Goal: Task Accomplishment & Management: Use online tool/utility

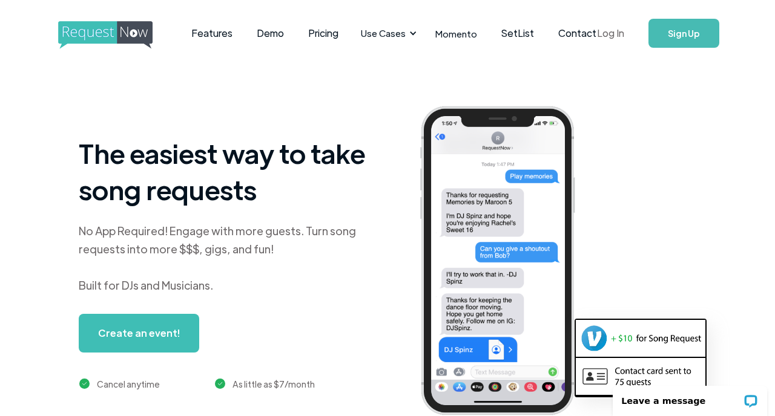
click at [612, 33] on link "Log In" at bounding box center [610, 33] width 51 height 42
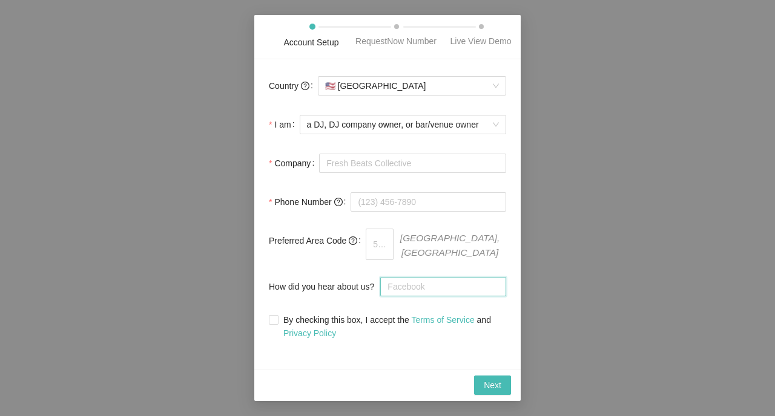
click at [409, 289] on input "How did you hear about us?" at bounding box center [443, 286] width 126 height 19
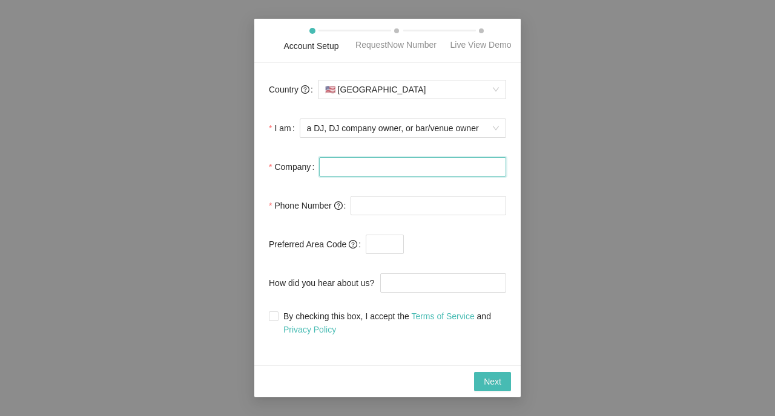
click at [334, 173] on input "Company" at bounding box center [412, 166] width 187 height 19
type input "DJ Parle"
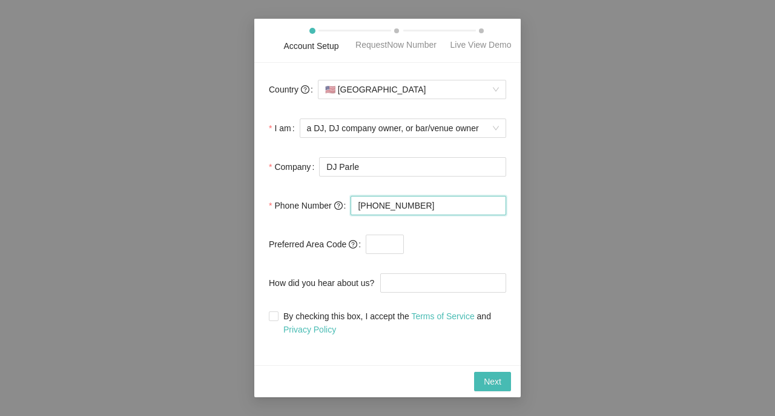
type input "(913) 908-0386"
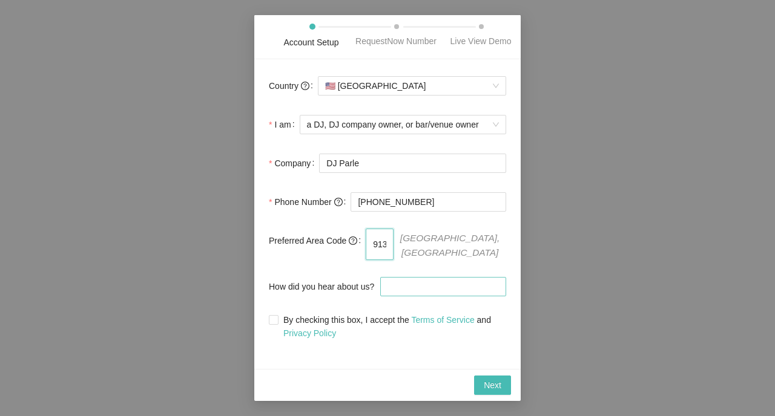
type input "913"
click at [414, 292] on input "How did you hear about us?" at bounding box center [443, 286] width 126 height 19
type input "youtube"
click at [277, 322] on input "By checking this box, I accept the Terms of Service and Privacy Policy" at bounding box center [273, 319] width 8 height 8
checkbox input "true"
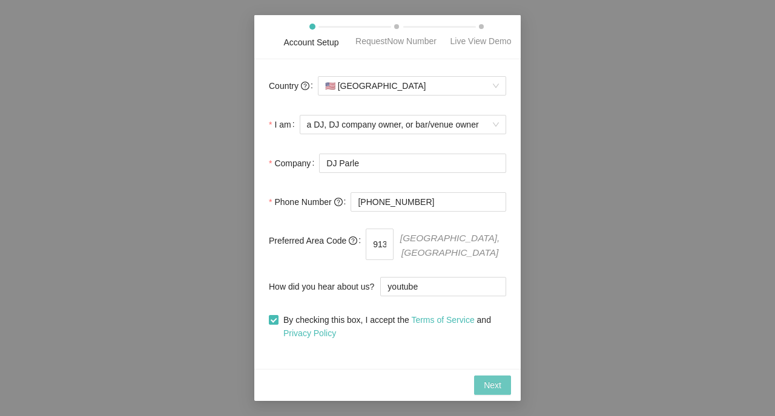
click at [492, 386] on span "Next" at bounding box center [493, 385] width 18 height 13
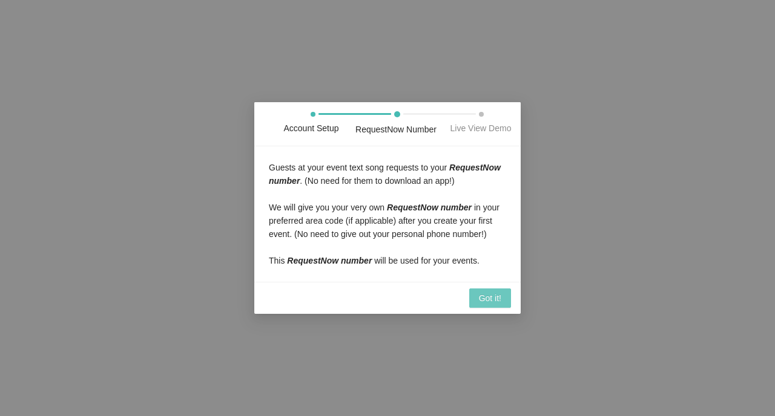
click at [486, 305] on span "Got it!" at bounding box center [490, 298] width 22 height 13
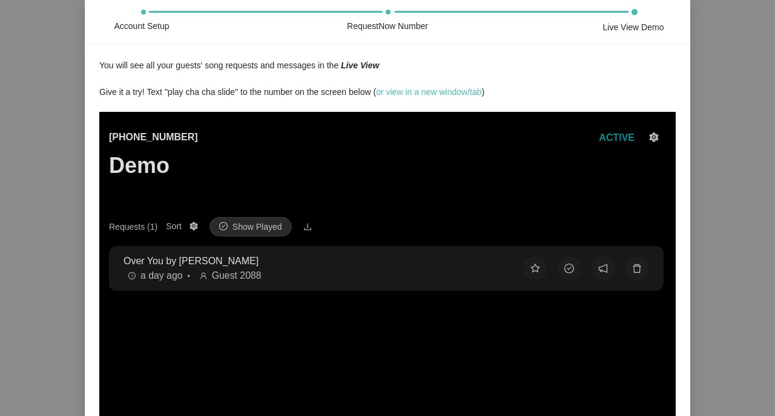
scroll to position [178, 0]
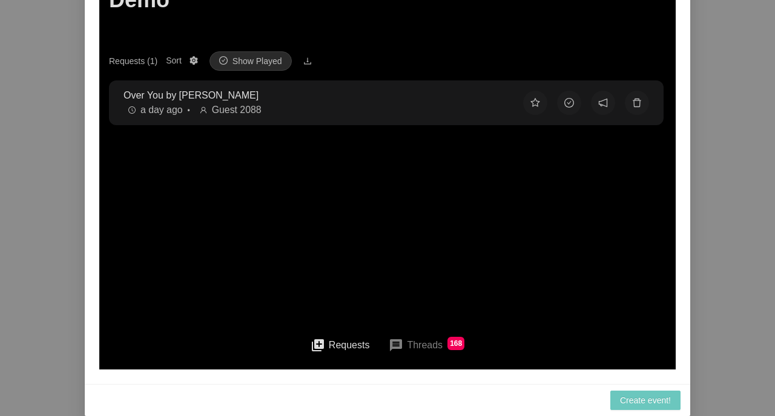
click at [634, 406] on span "Create event!" at bounding box center [645, 400] width 51 height 13
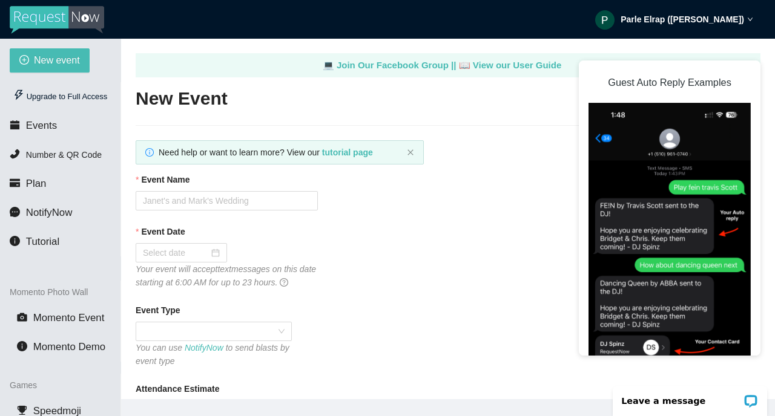
click at [48, 22] on img at bounding box center [57, 20] width 94 height 28
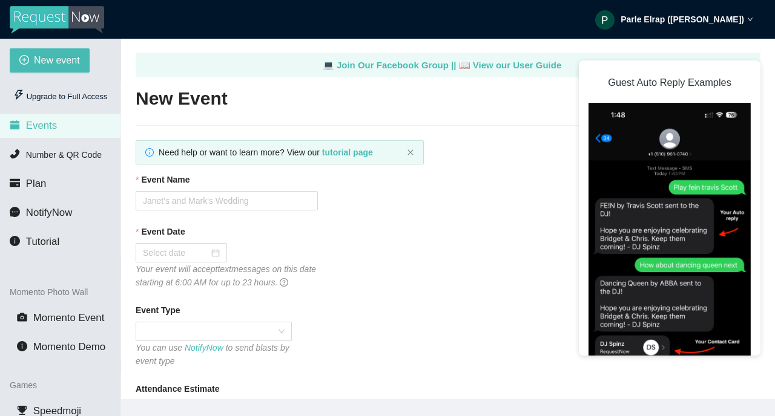
type textarea "https://virtualdj.com/ask/DJ_Spinz"
click at [39, 153] on span "Number & QR Code" at bounding box center [64, 155] width 76 height 10
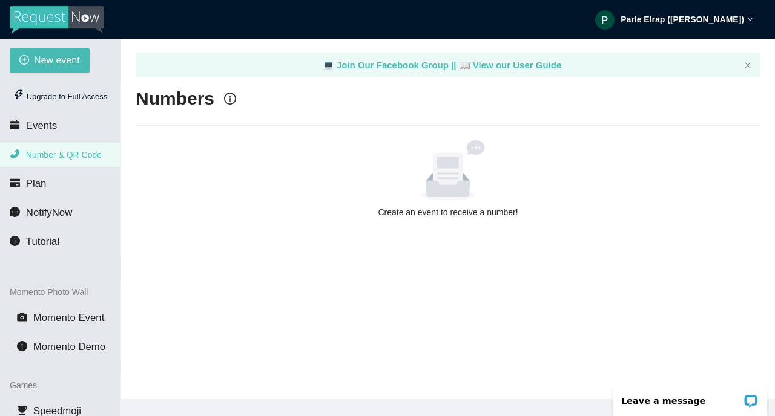
click at [29, 171] on ul "Upgrade to Full Access Events Number & QR Code Plan NotifyNow Tutorial" at bounding box center [60, 169] width 121 height 174
click at [33, 215] on span "NotifyNow" at bounding box center [49, 213] width 46 height 12
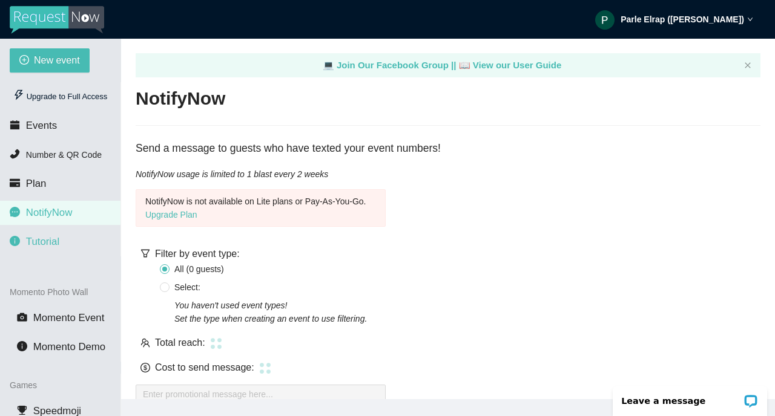
click at [36, 244] on span "Tutorial" at bounding box center [42, 242] width 33 height 12
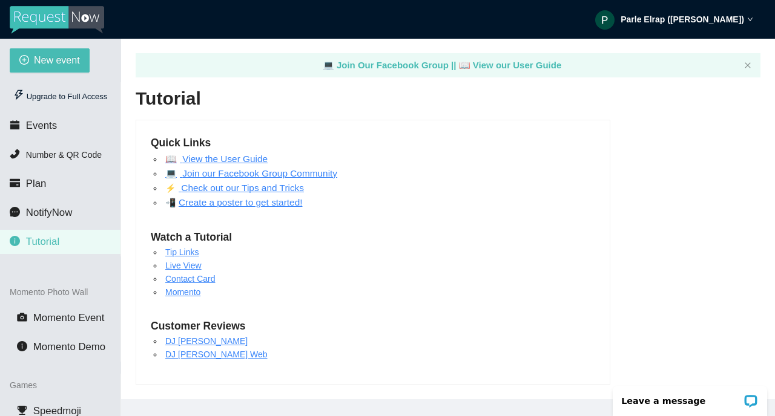
click at [34, 18] on img at bounding box center [57, 20] width 94 height 28
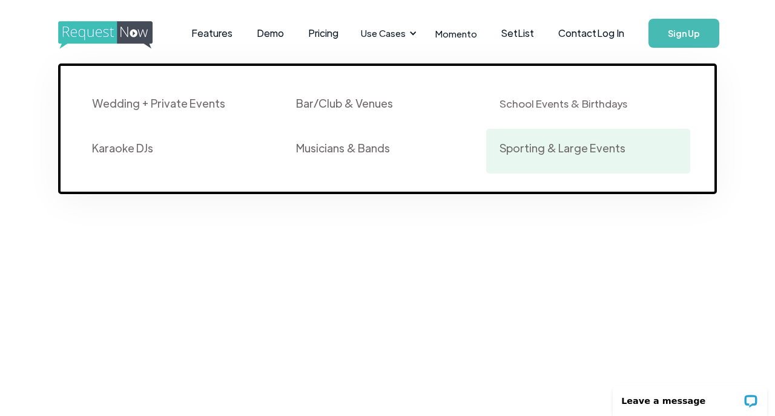
click at [538, 151] on div "Sporting & Large Events" at bounding box center [562, 148] width 126 height 15
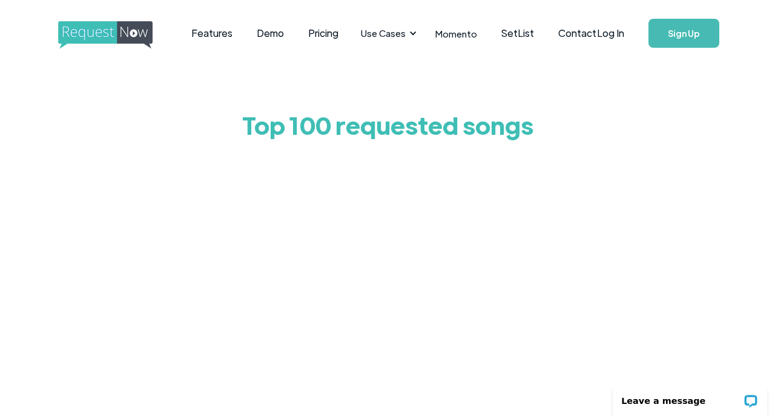
click at [257, 59] on div "Features Demo Pricing Use Cases Wedding + Private Events Karaoke DJs Bar/Club &…" at bounding box center [387, 33] width 659 height 67
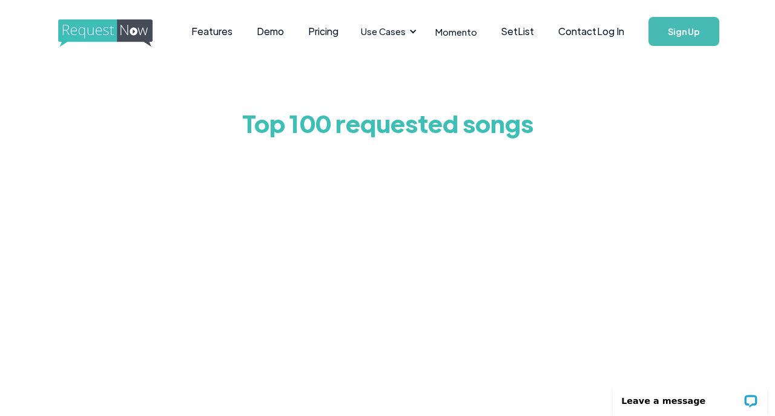
scroll to position [3, 0]
